Goal: Task Accomplishment & Management: Use online tool/utility

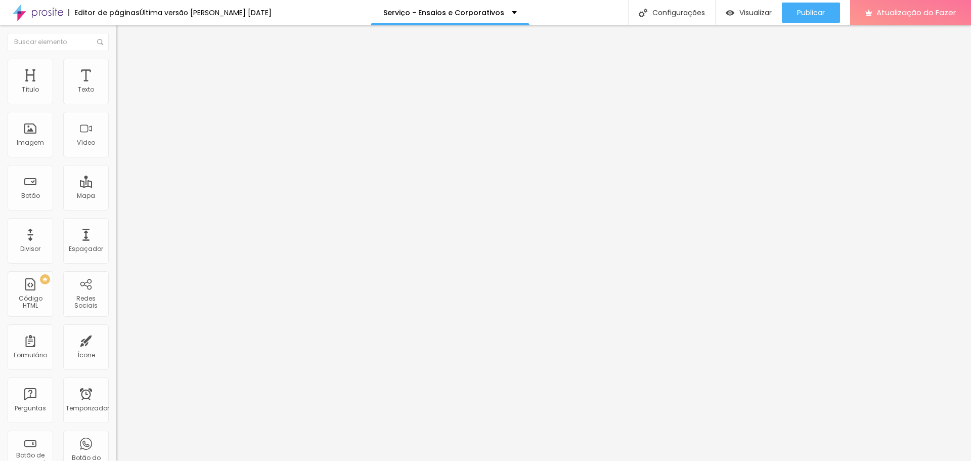
click at [116, 61] on ul "Conteúdo Estilo Avançado" at bounding box center [174, 64] width 116 height 30
click at [125, 71] on font "Avançado" at bounding box center [141, 75] width 33 height 9
click at [116, 59] on li "Estilo" at bounding box center [174, 64] width 116 height 10
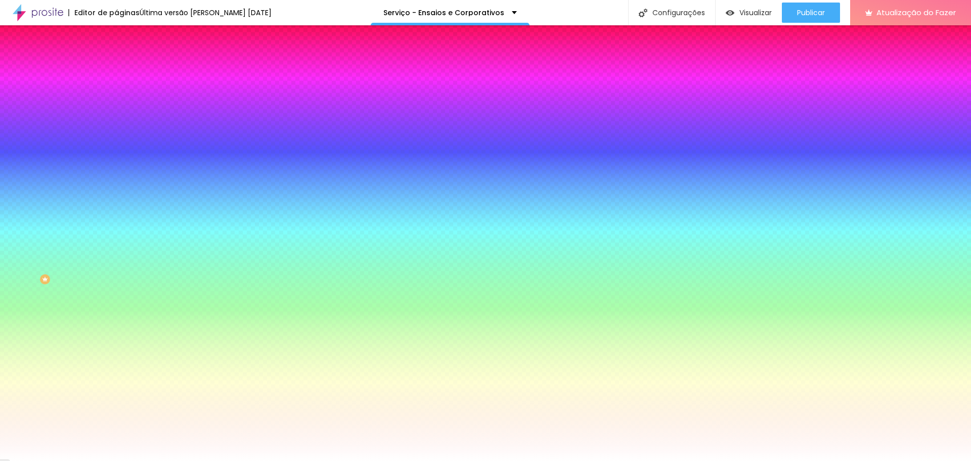
click at [116, 93] on span "Trocar imagem" at bounding box center [143, 88] width 55 height 9
click at [122, 93] on font "Trocar imagem" at bounding box center [146, 88] width 49 height 9
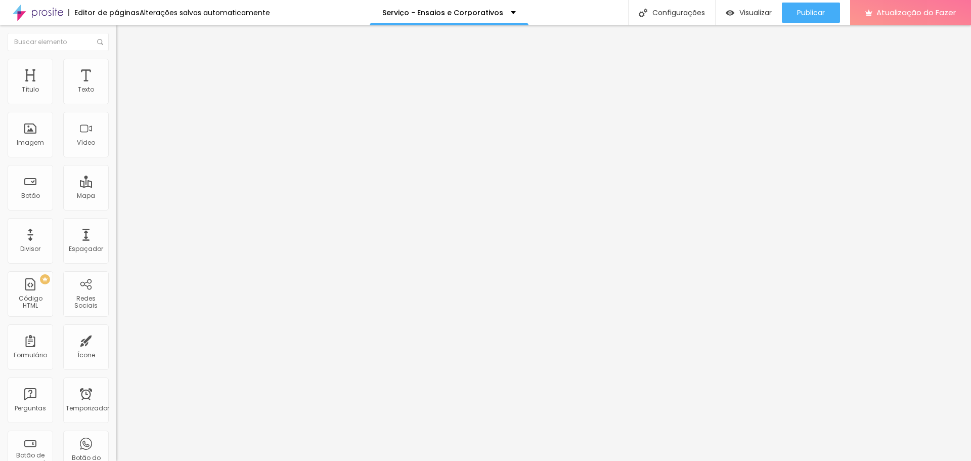
click at [116, 76] on ul "Conteúdo Estilo Avançado" at bounding box center [174, 64] width 116 height 30
click at [116, 63] on img at bounding box center [120, 63] width 9 height 9
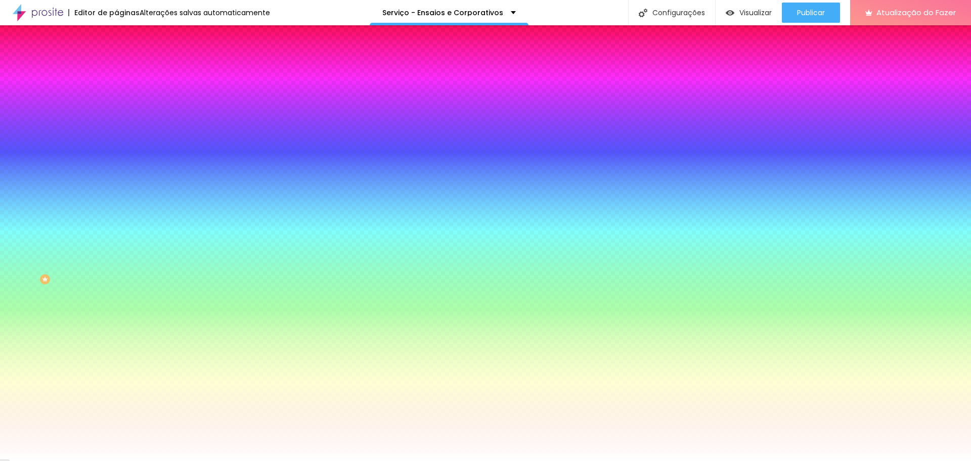
click at [125, 71] on font "Avançado" at bounding box center [141, 75] width 33 height 9
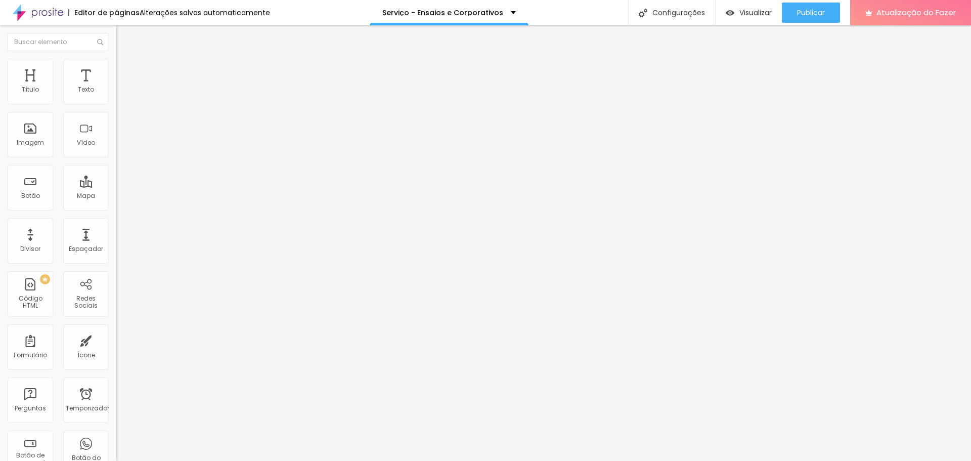
click at [116, 62] on li "Estilo" at bounding box center [174, 64] width 116 height 10
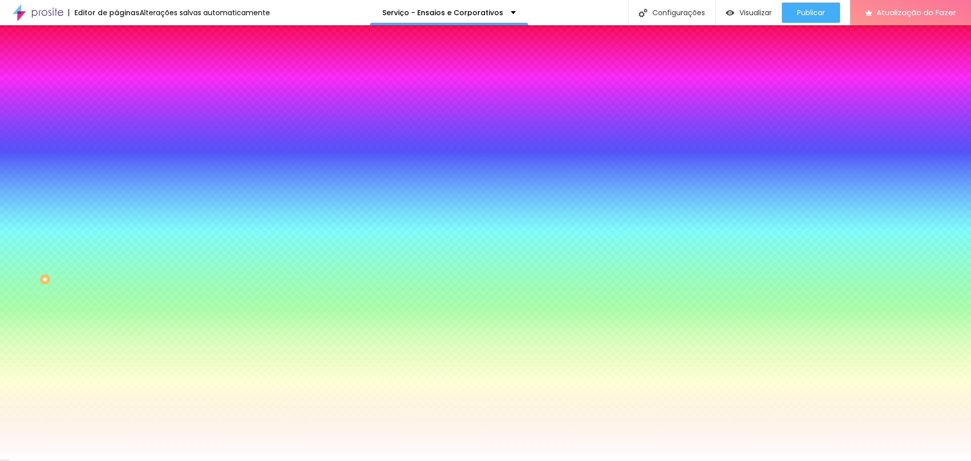
click at [171, 91] on img at bounding box center [174, 88] width 6 height 6
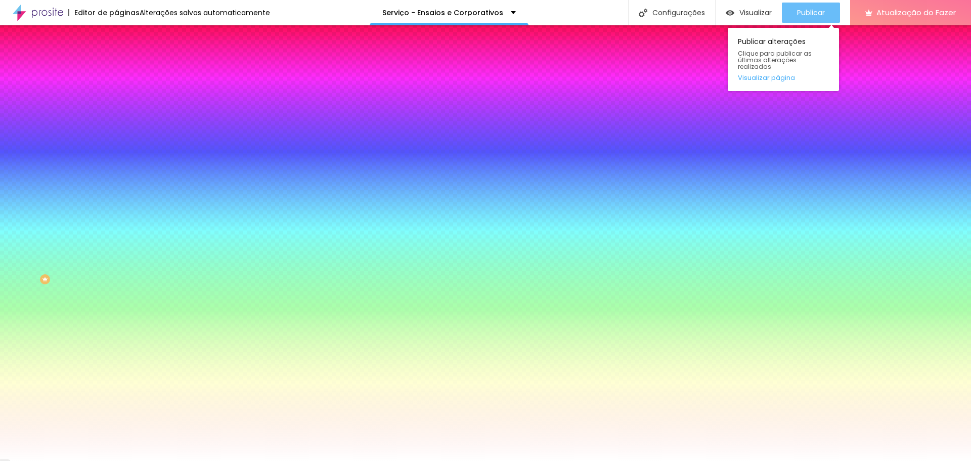
click at [818, 17] on font "Publicar" at bounding box center [811, 13] width 28 height 10
